Goal: Task Accomplishment & Management: Manage account settings

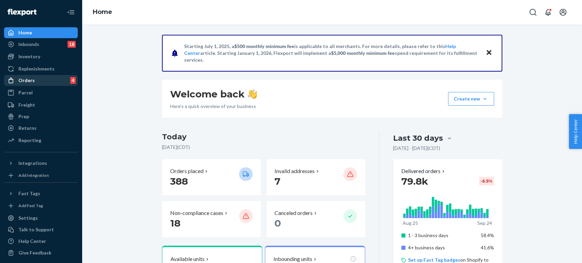
click at [32, 81] on div "Orders" at bounding box center [26, 80] width 16 height 7
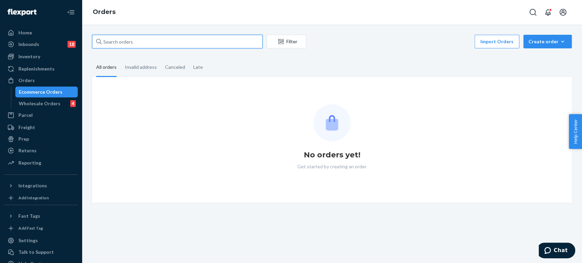
click at [182, 42] on input "text" at bounding box center [177, 42] width 171 height 14
paste input "PW120676459"
type input "PW120676459"
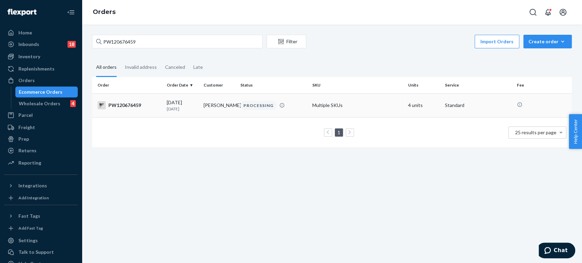
click at [208, 113] on td "Tanner Haslinger" at bounding box center [219, 105] width 37 height 24
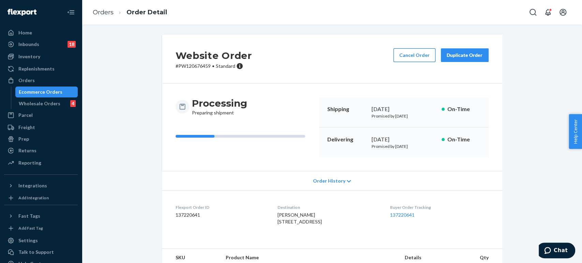
click at [399, 60] on button "Cancel Order" at bounding box center [415, 55] width 42 height 14
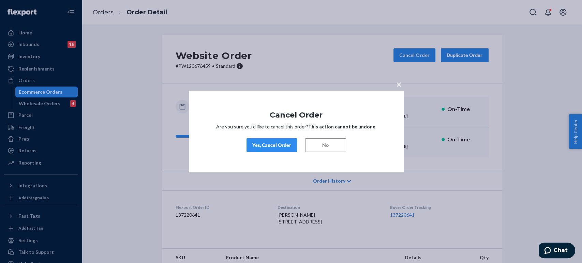
click at [271, 154] on div "× Cancel Order Are you sure you’d like to cancel this order? This action cannot…" at bounding box center [296, 132] width 215 height 82
click at [270, 147] on div "Yes, Cancel Order" at bounding box center [271, 145] width 39 height 7
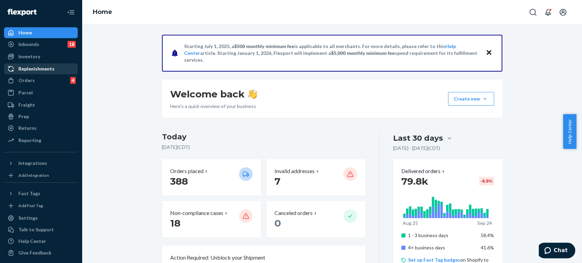
click at [25, 79] on div "Orders" at bounding box center [26, 80] width 16 height 7
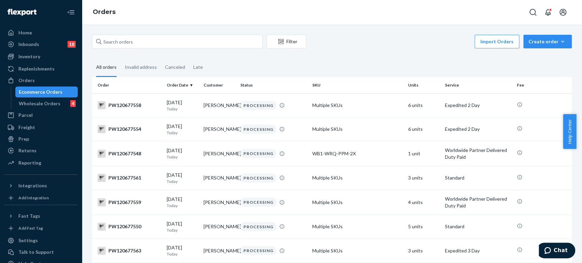
click at [117, 49] on div "Filter Import Orders Create order Ecommerce order Removal order" at bounding box center [332, 42] width 480 height 15
click at [119, 46] on input "text" at bounding box center [177, 42] width 171 height 14
paste input "PW120676767"
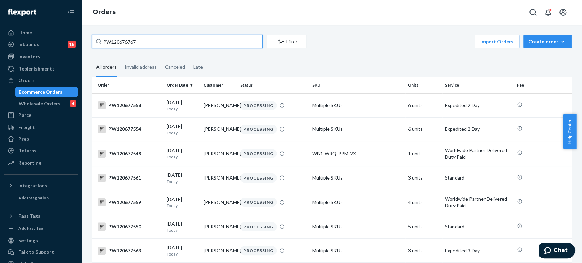
type input "PW120676767"
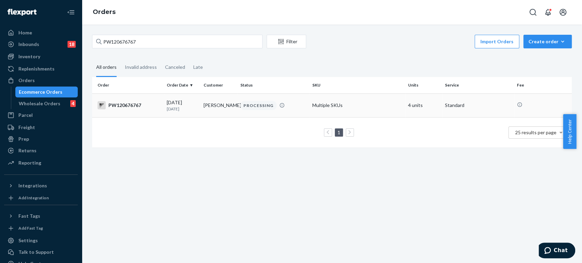
click at [181, 108] on p "[DATE]" at bounding box center [182, 109] width 31 height 6
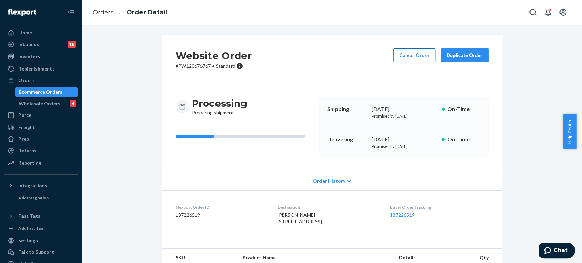
click at [409, 58] on button "Cancel Order" at bounding box center [415, 55] width 42 height 14
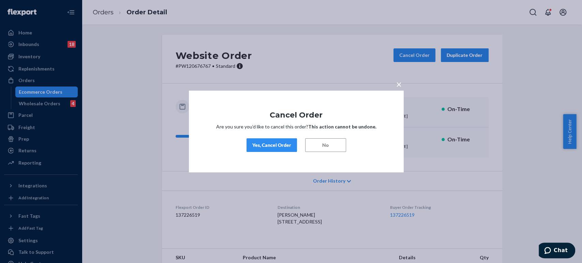
click at [290, 149] on button "Yes, Cancel Order" at bounding box center [272, 145] width 50 height 14
